Goal: Information Seeking & Learning: Learn about a topic

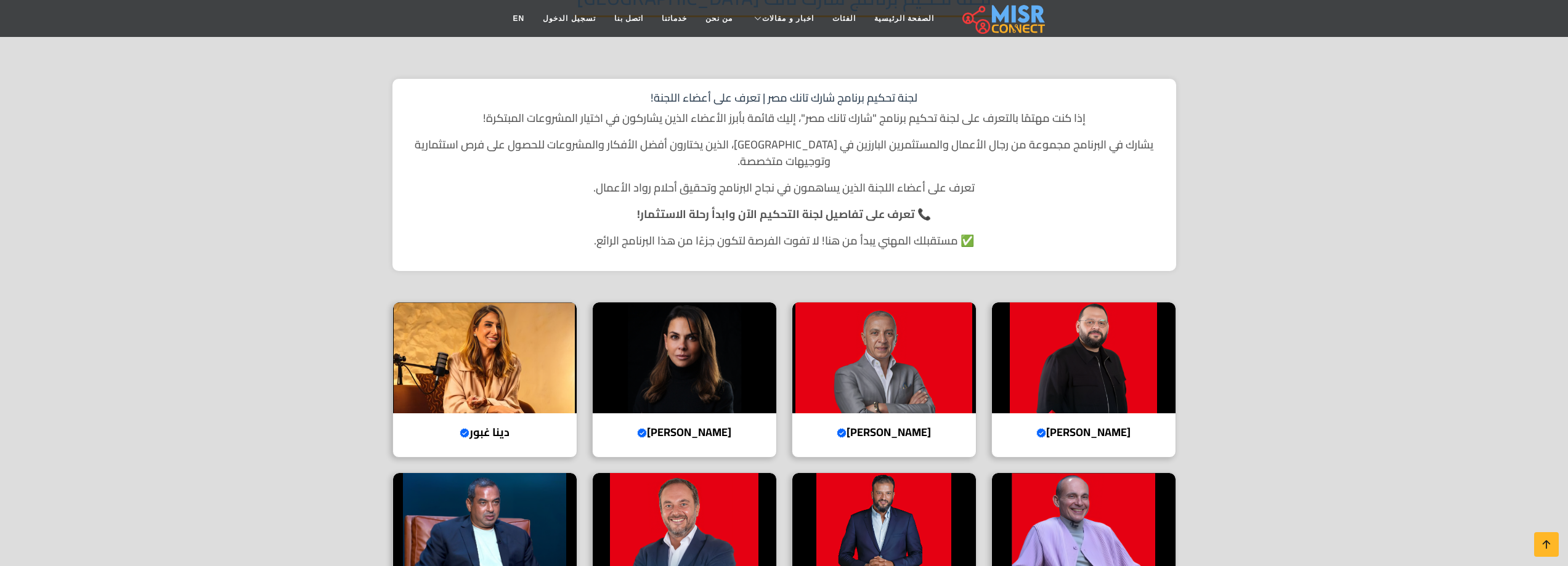
scroll to position [103, 0]
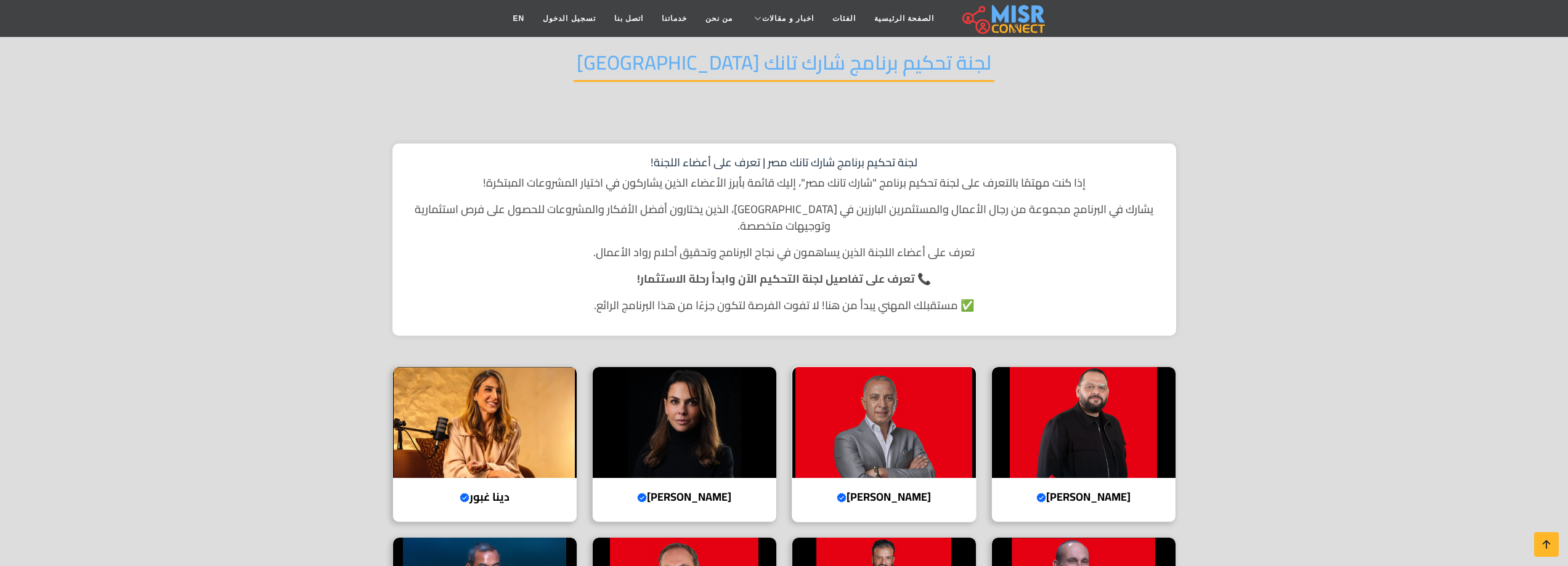
click at [886, 490] on h4 "[PERSON_NAME] Verified account" at bounding box center [883, 496] width 165 height 14
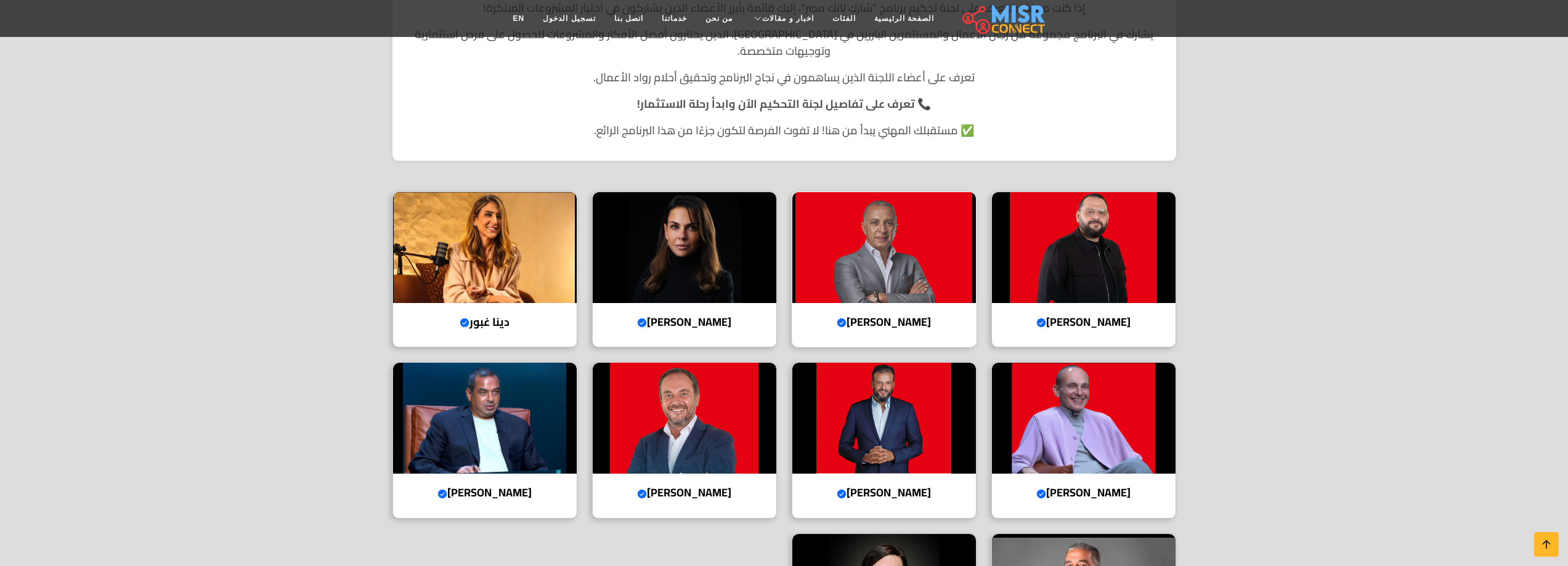
scroll to position [308, 0]
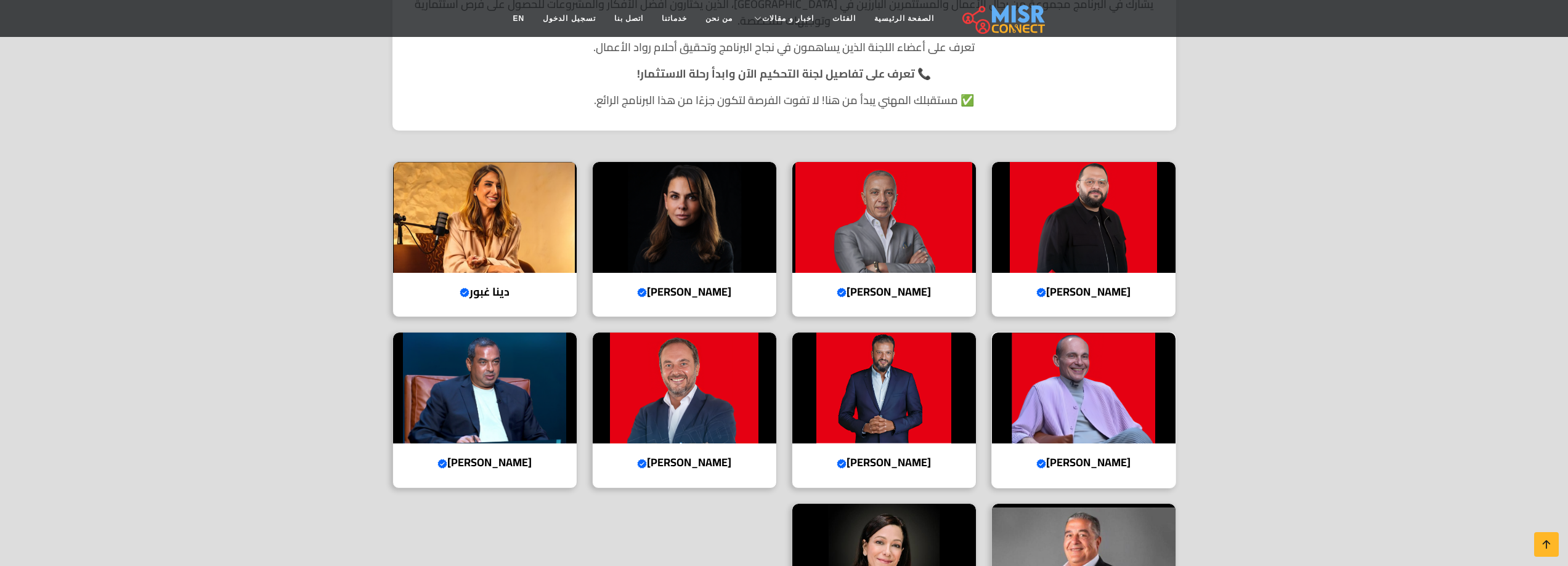
click at [1069, 456] on h4 "[PERSON_NAME] account" at bounding box center [1083, 462] width 165 height 14
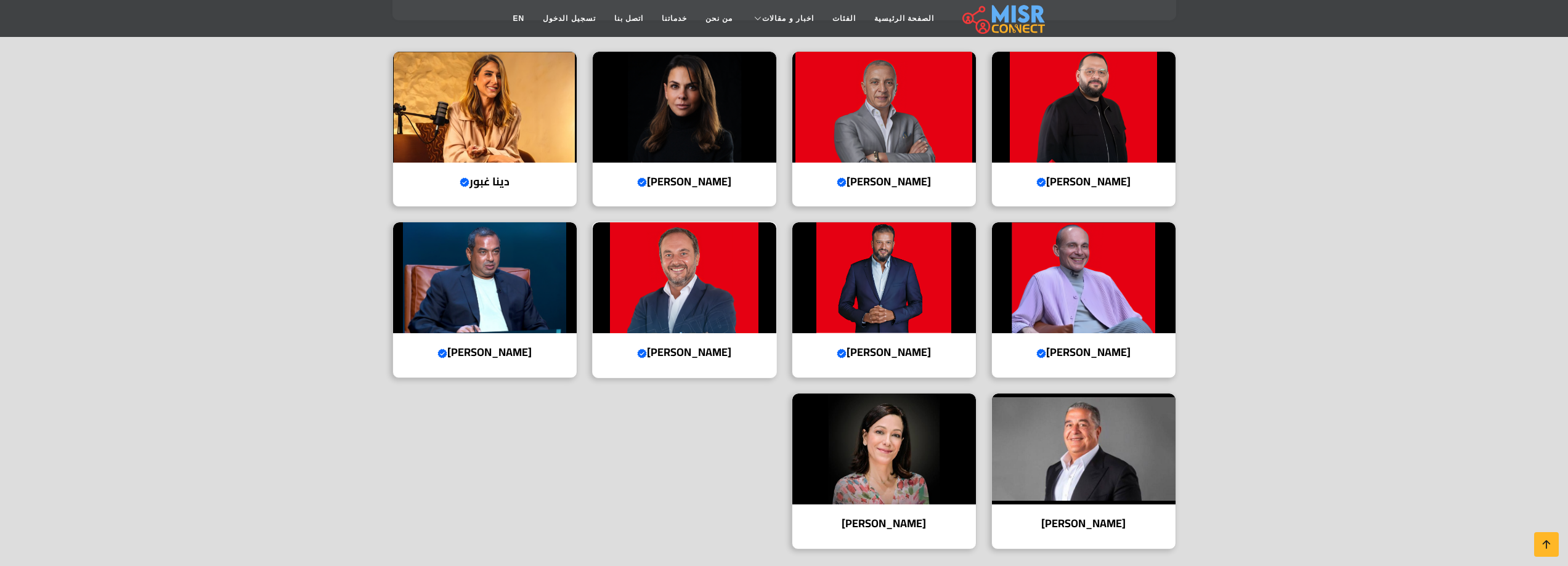
scroll to position [513, 0]
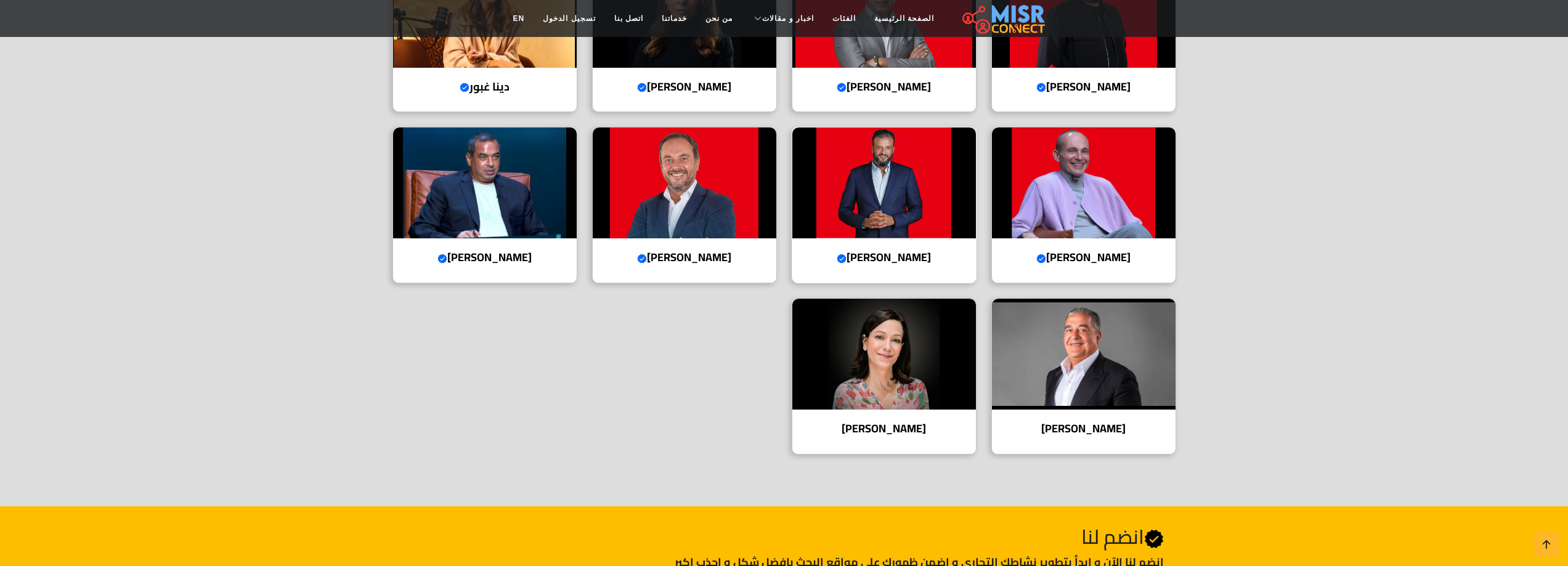
click at [905, 250] on h4 "[PERSON_NAME] account" at bounding box center [883, 257] width 165 height 14
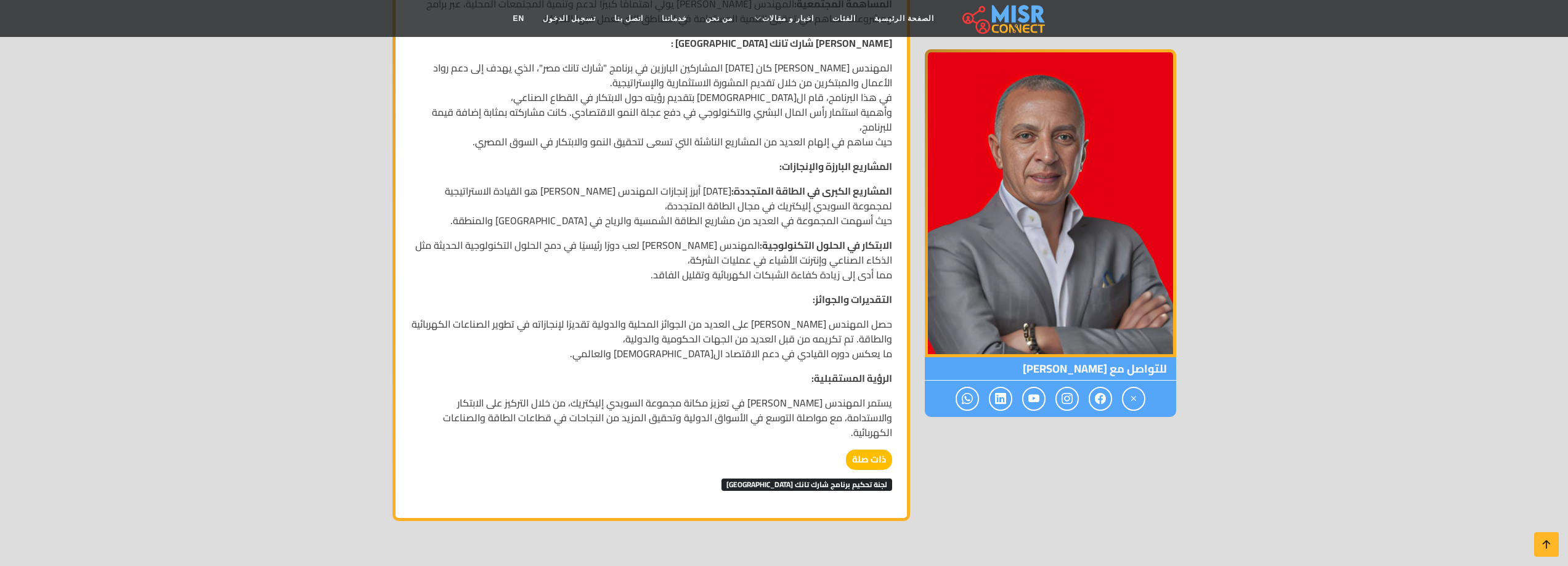
scroll to position [1026, 0]
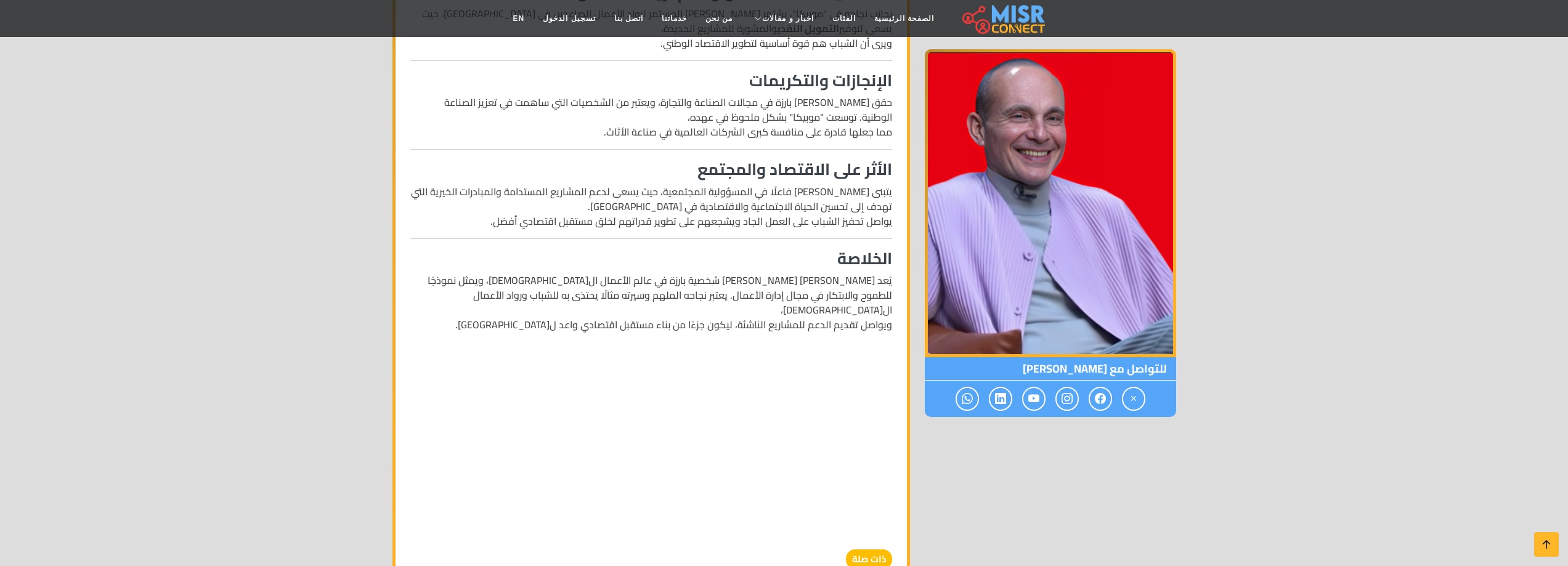
scroll to position [1128, 0]
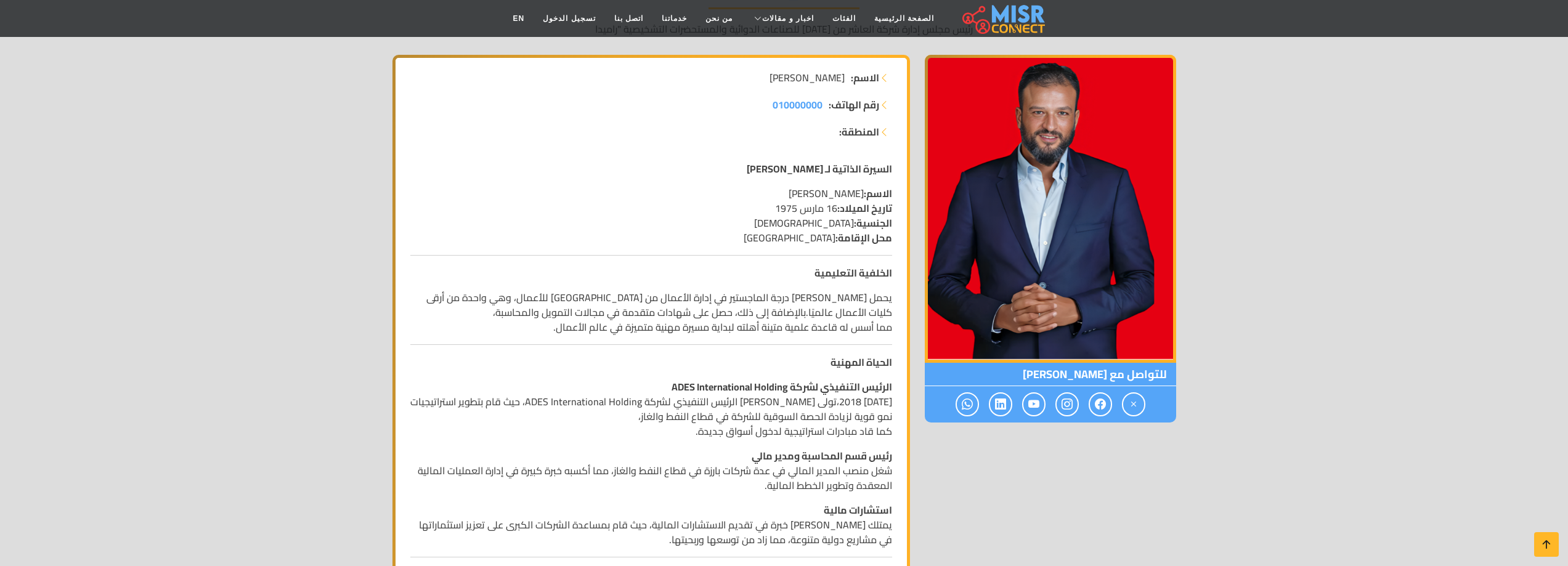
scroll to position [205, 0]
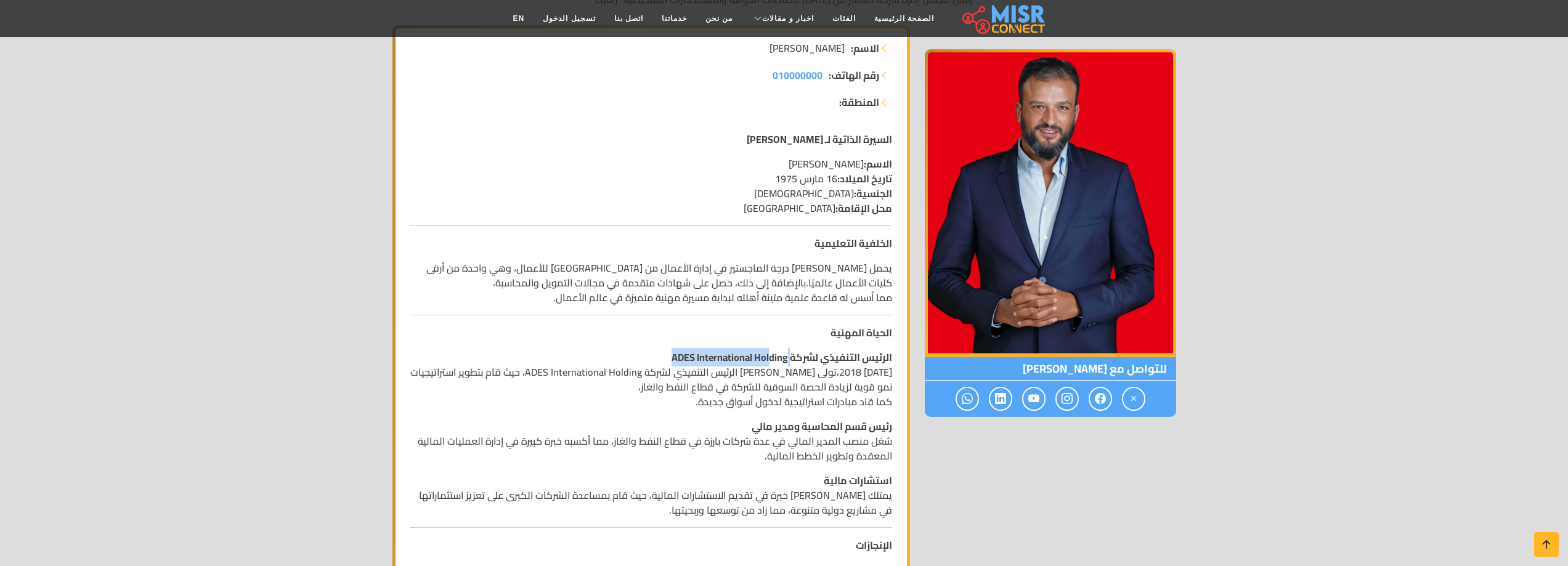
drag, startPoint x: 793, startPoint y: 359, endPoint x: 769, endPoint y: 358, distance: 24.0
click at [769, 358] on strong "الرئيس التنفيذي لشركة ADES International Holding" at bounding box center [781, 357] width 220 height 19
click at [778, 356] on strong "الرئيس التنفيذي لشركة ADES International Holding" at bounding box center [781, 357] width 220 height 19
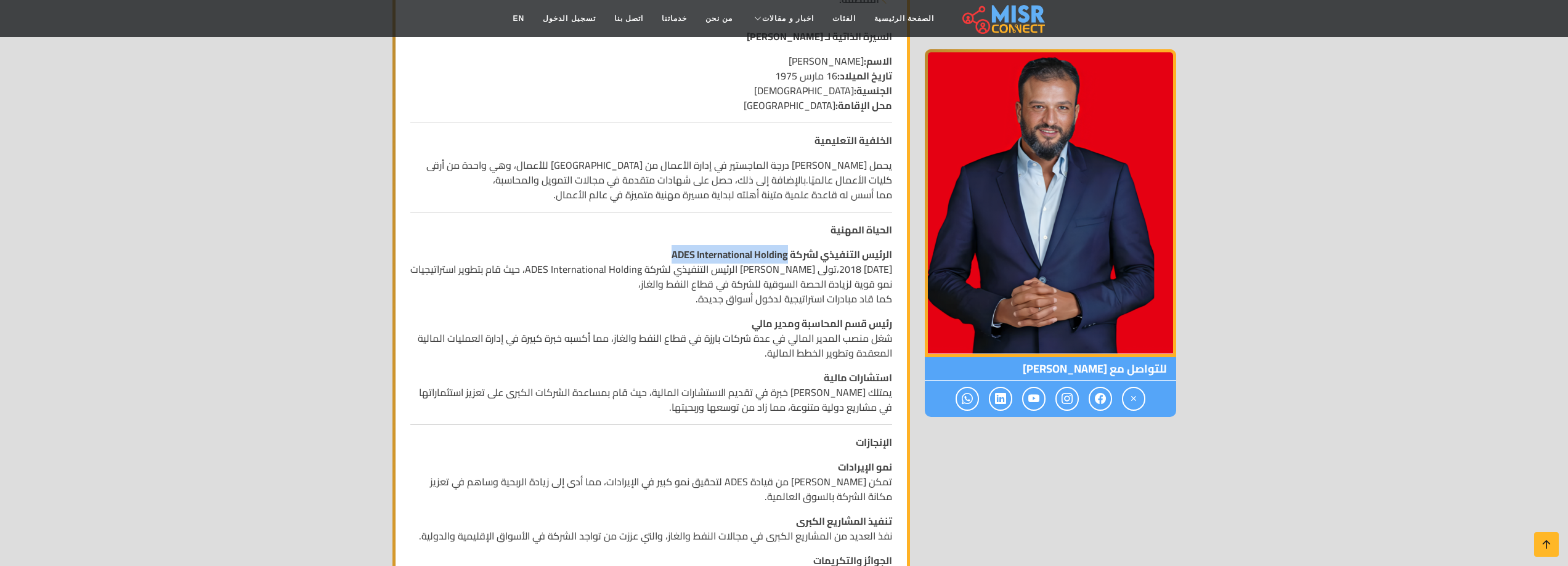
drag, startPoint x: 788, startPoint y: 254, endPoint x: 671, endPoint y: 257, distance: 117.0
click at [671, 257] on p "الرئيس التنفيذي لشركة ADES International Holding منذ عام 2018،تولى أيمن عباس من…" at bounding box center [651, 276] width 482 height 59
copy strong "ADES International Holding"
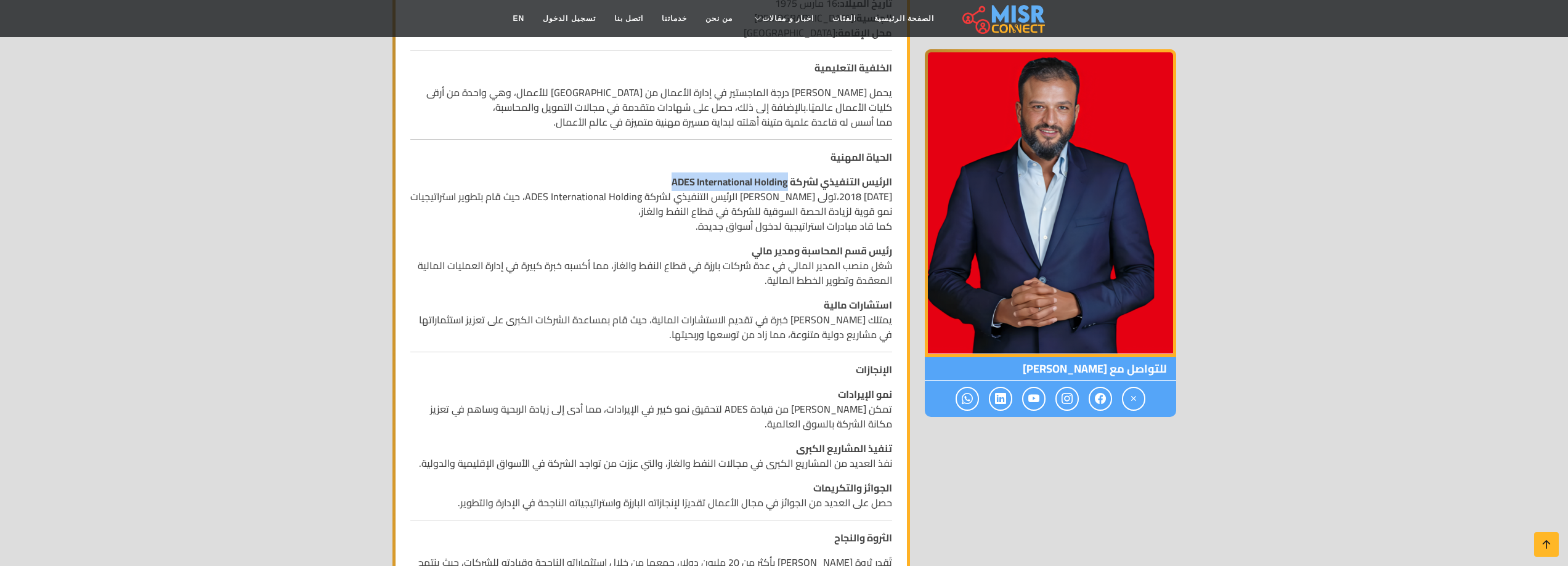
scroll to position [411, 0]
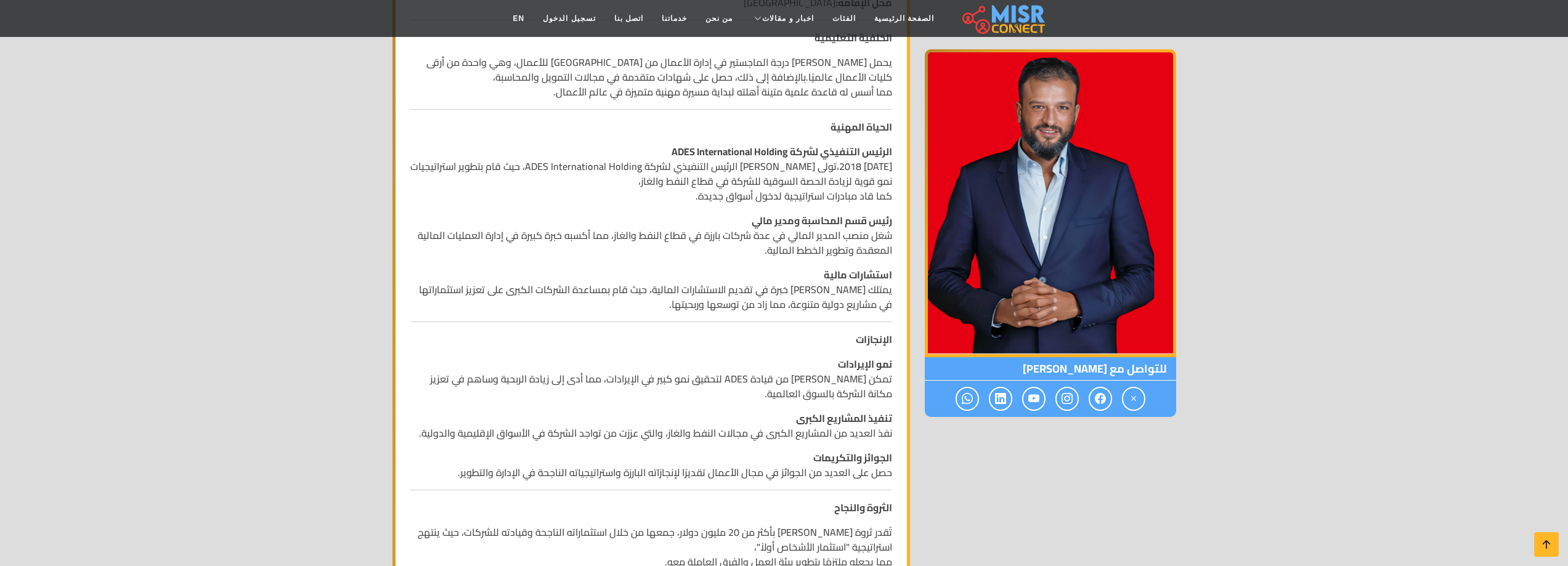
click at [857, 240] on p "رئيس قسم المحاسبة ومدير مالي شغل منصب المدير المالي في عدة شركات بارزة في قطاع …" at bounding box center [651, 235] width 482 height 44
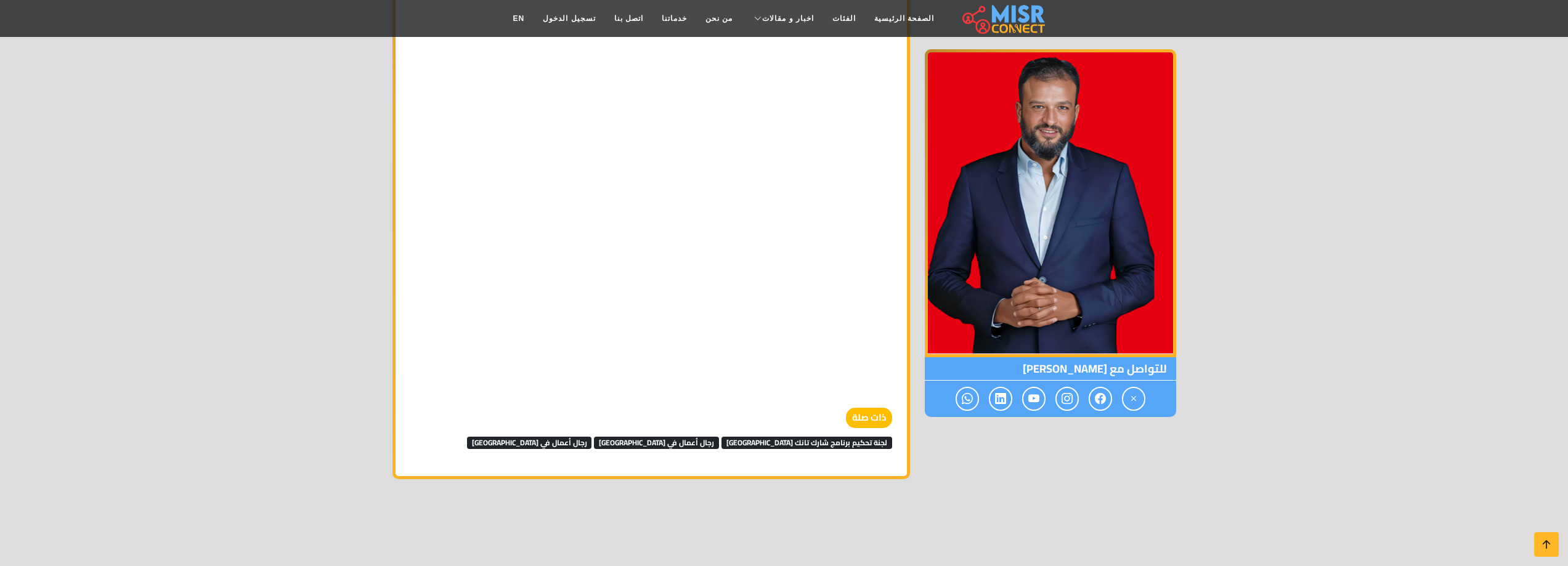
scroll to position [1436, 0]
